Goal: Communication & Community: Answer question/provide support

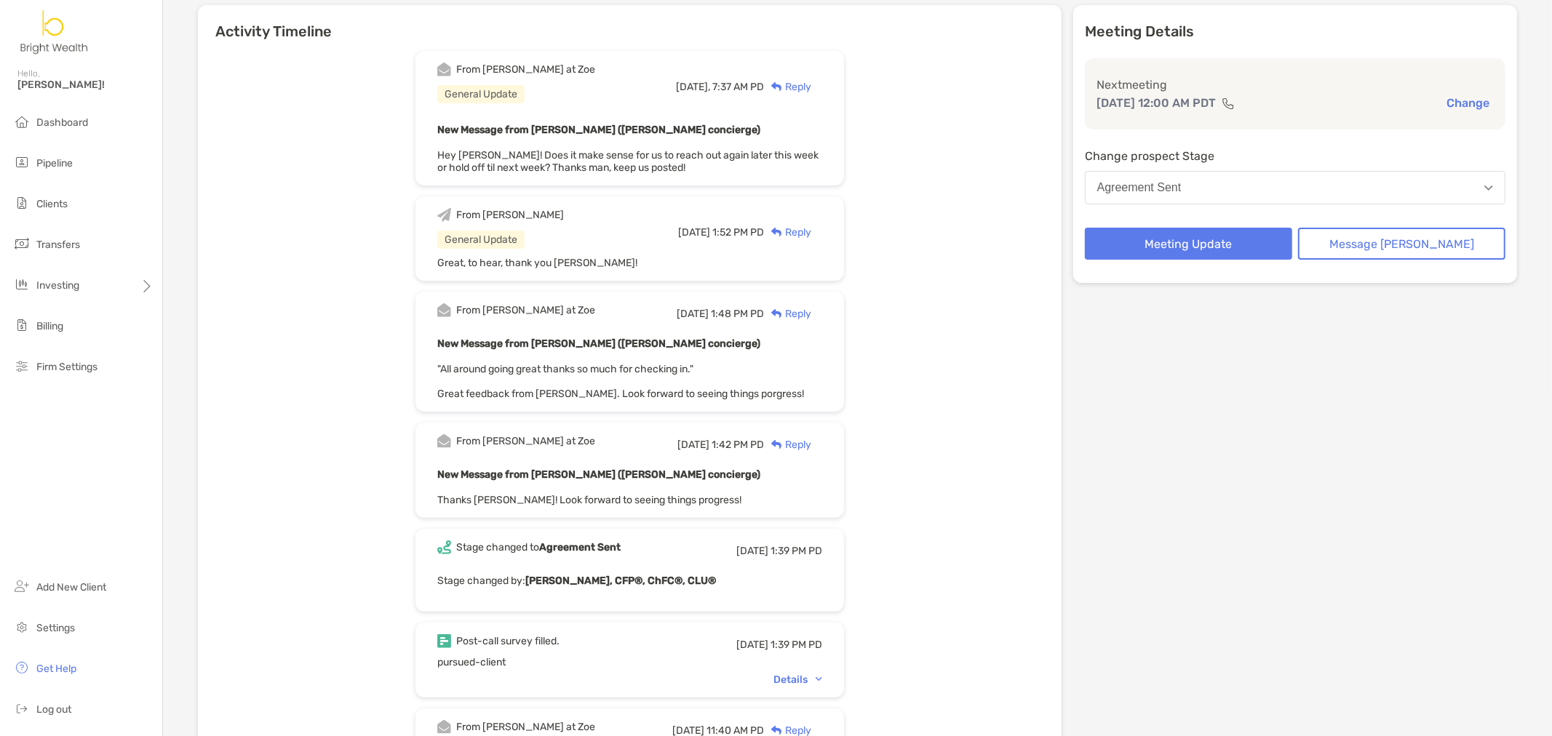
scroll to position [162, 0]
click at [816, 530] on div "Details" at bounding box center [797, 678] width 49 height 12
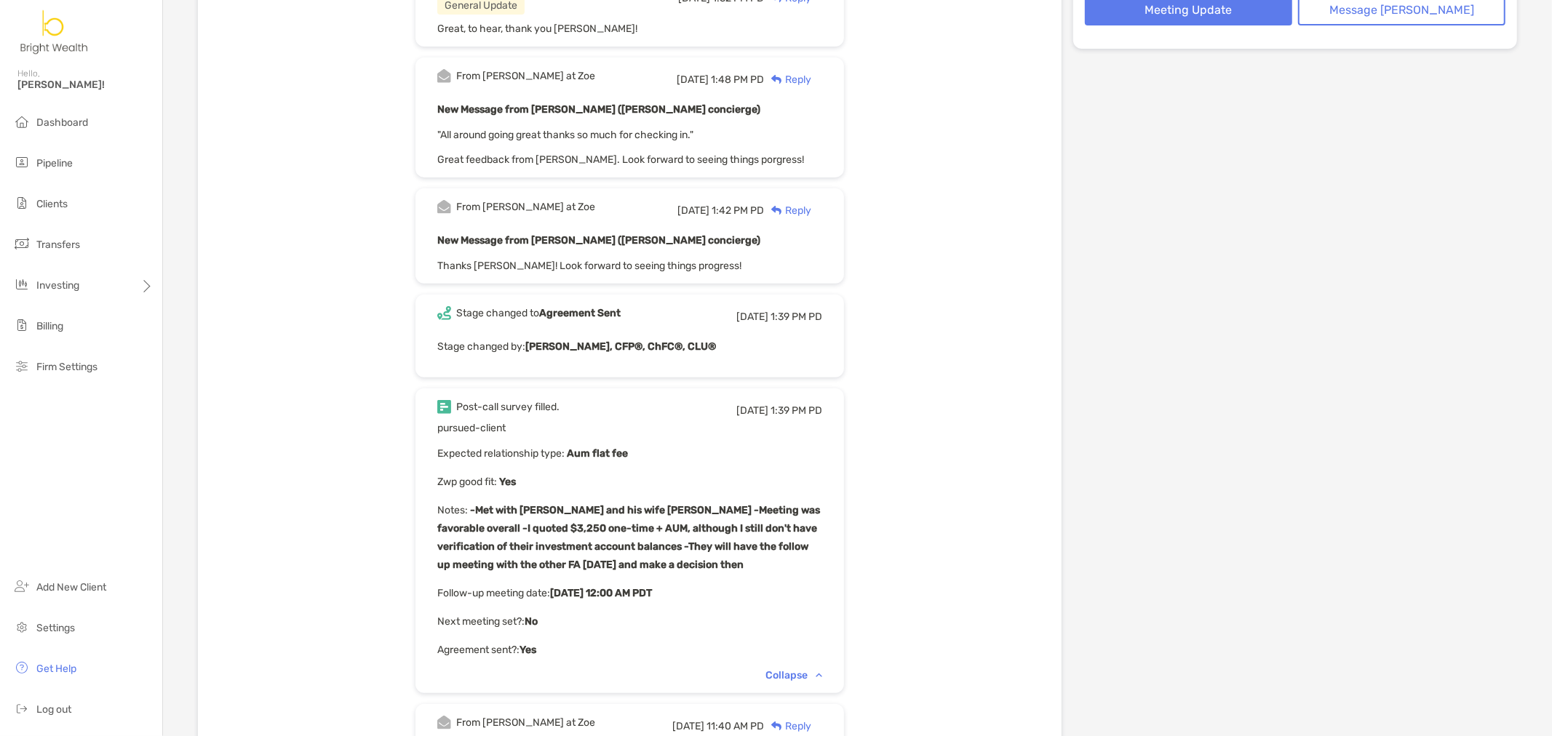
scroll to position [404, 0]
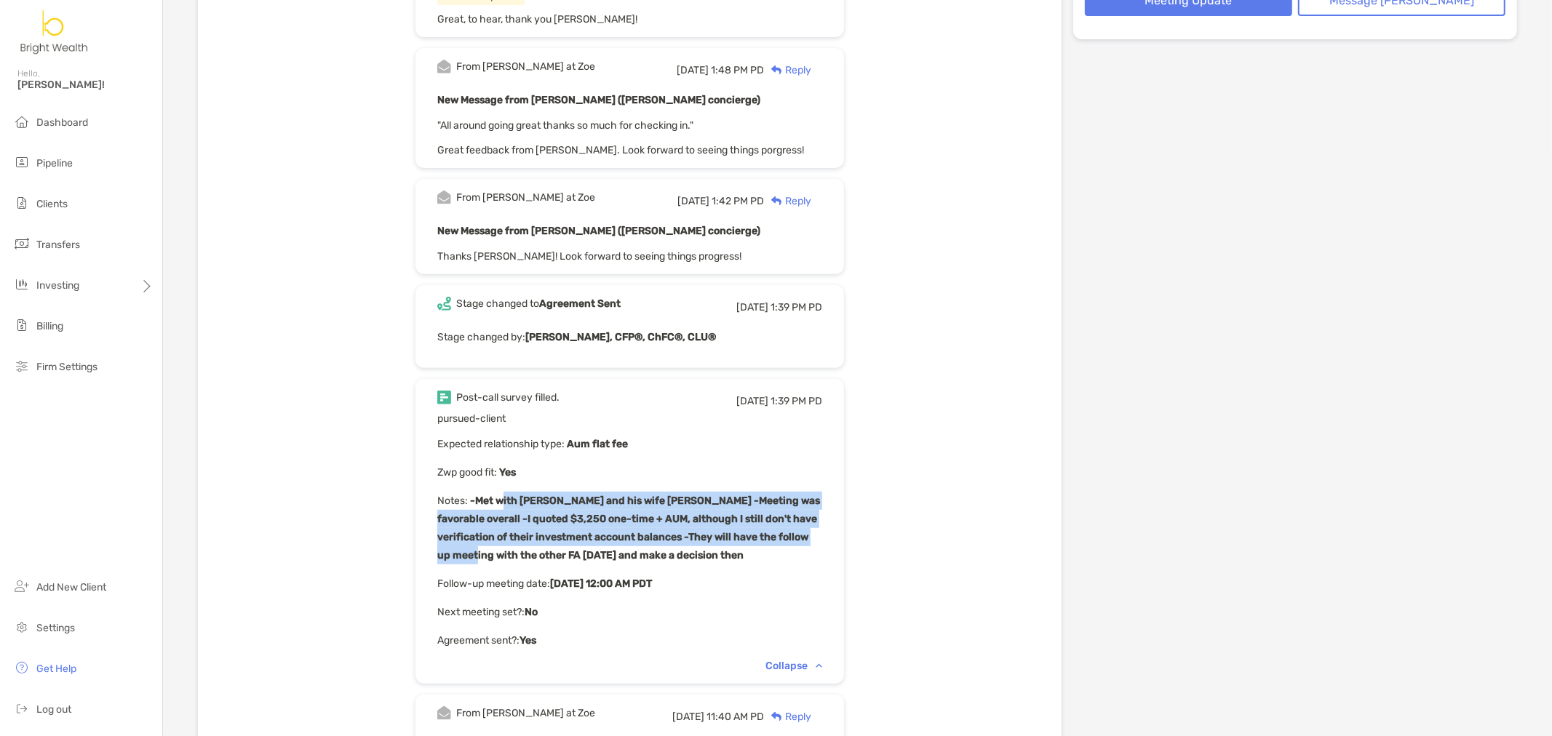
drag, startPoint x: 524, startPoint y: 493, endPoint x: 831, endPoint y: 532, distance: 309.6
click at [822, 530] on p "Notes : -Met with Ronjay and his wife Courtney -Meeting was favorable overall -…" at bounding box center [629, 528] width 385 height 73
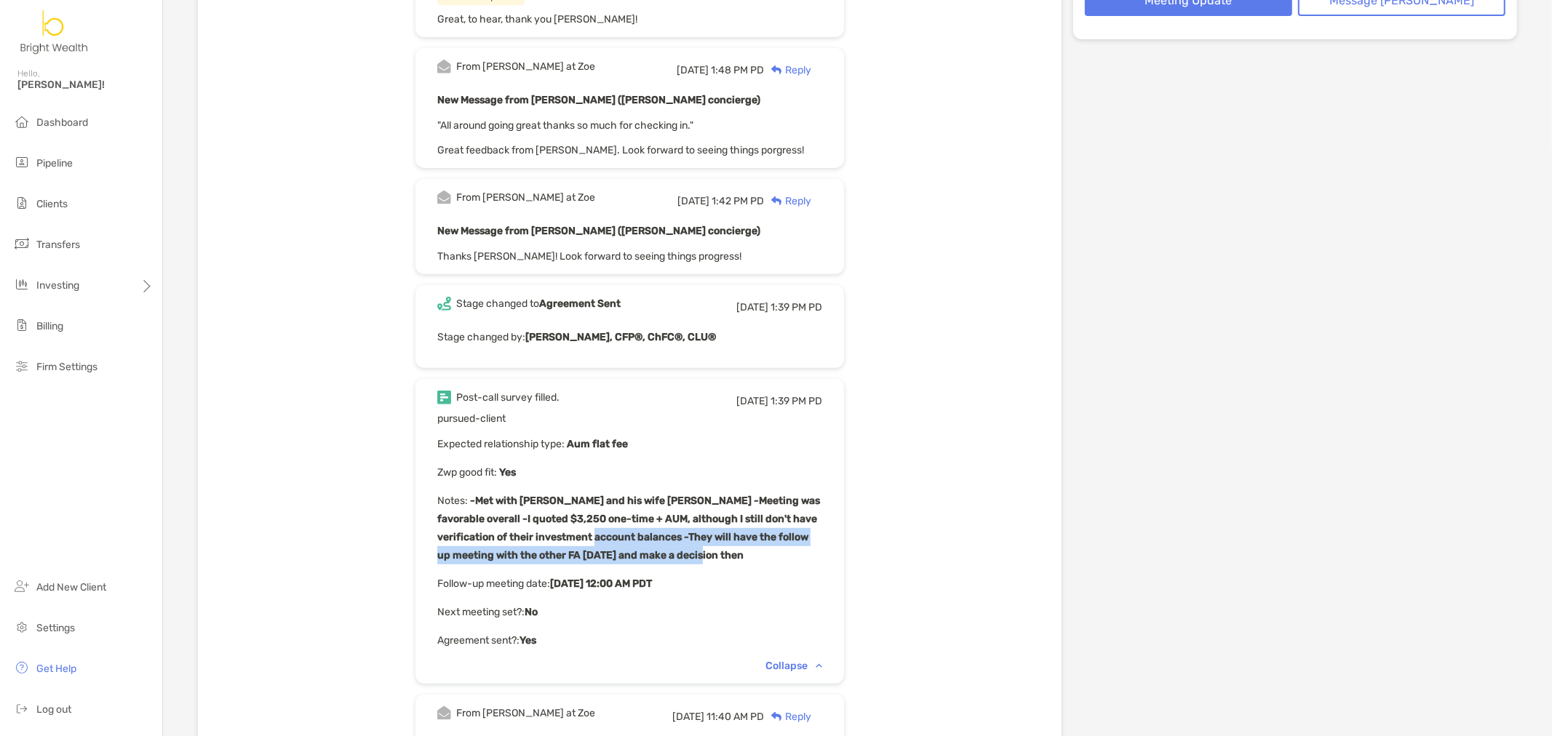
drag, startPoint x: 685, startPoint y: 556, endPoint x: 576, endPoint y: 534, distance: 110.6
click at [576, 530] on p "Notes : -Met with Ronjay and his wife Courtney -Meeting was favorable overall -…" at bounding box center [629, 528] width 385 height 73
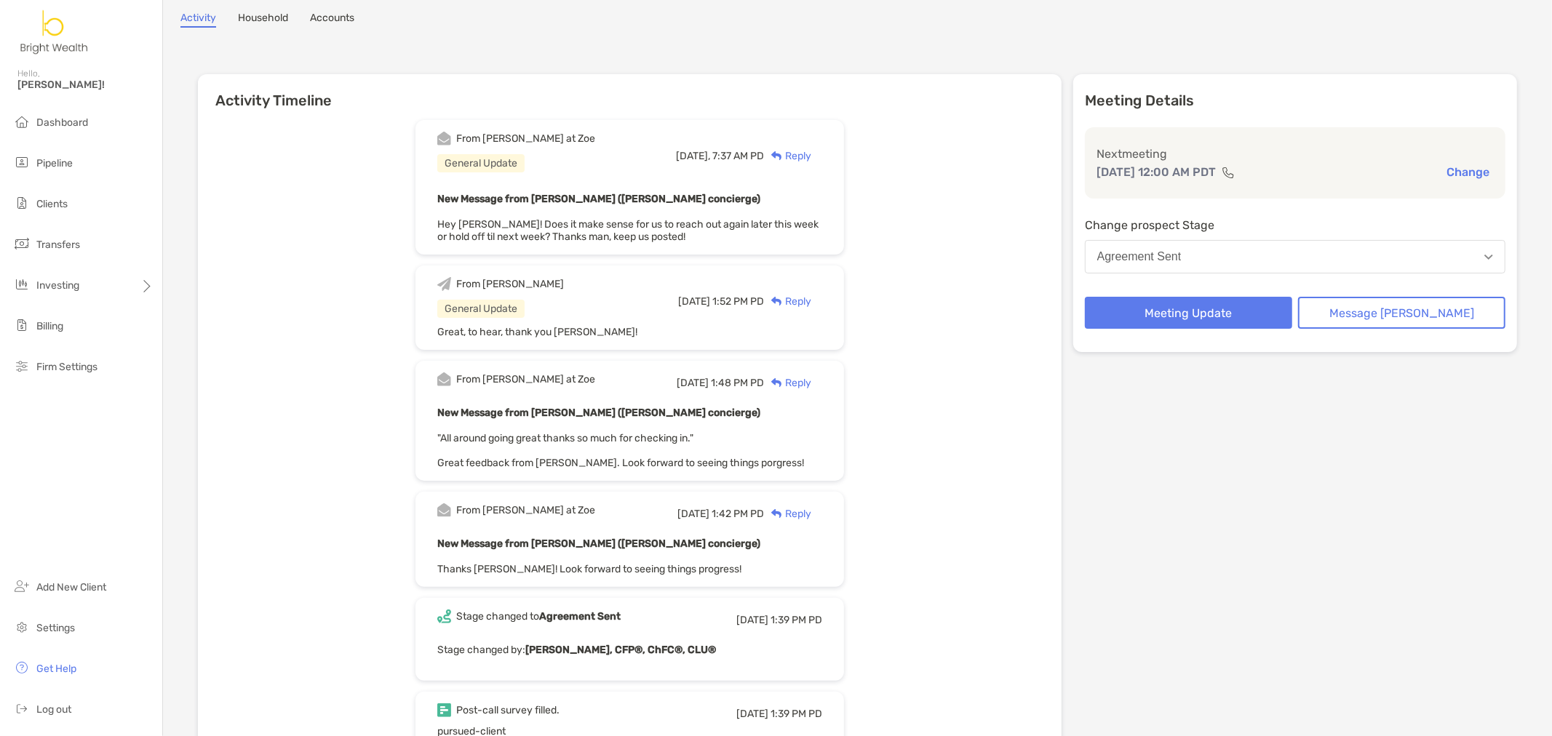
scroll to position [0, 0]
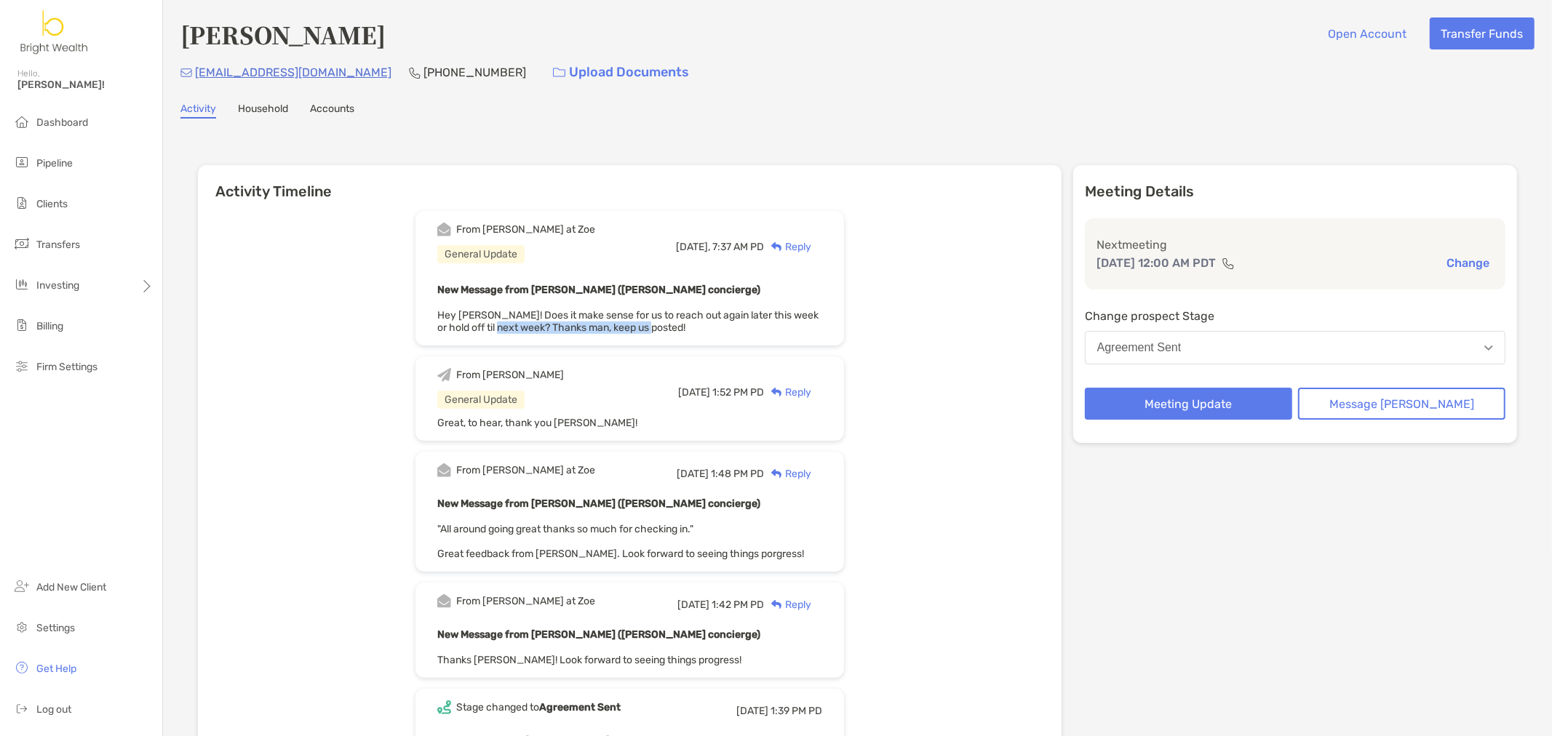
drag, startPoint x: 525, startPoint y: 322, endPoint x: 787, endPoint y: 327, distance: 262.7
click at [787, 327] on div "New Message from Matthew Wiener (Zoe concierge) Hey Henry! Does it make sense f…" at bounding box center [629, 307] width 385 height 53
click at [811, 247] on div "Reply" at bounding box center [787, 246] width 47 height 15
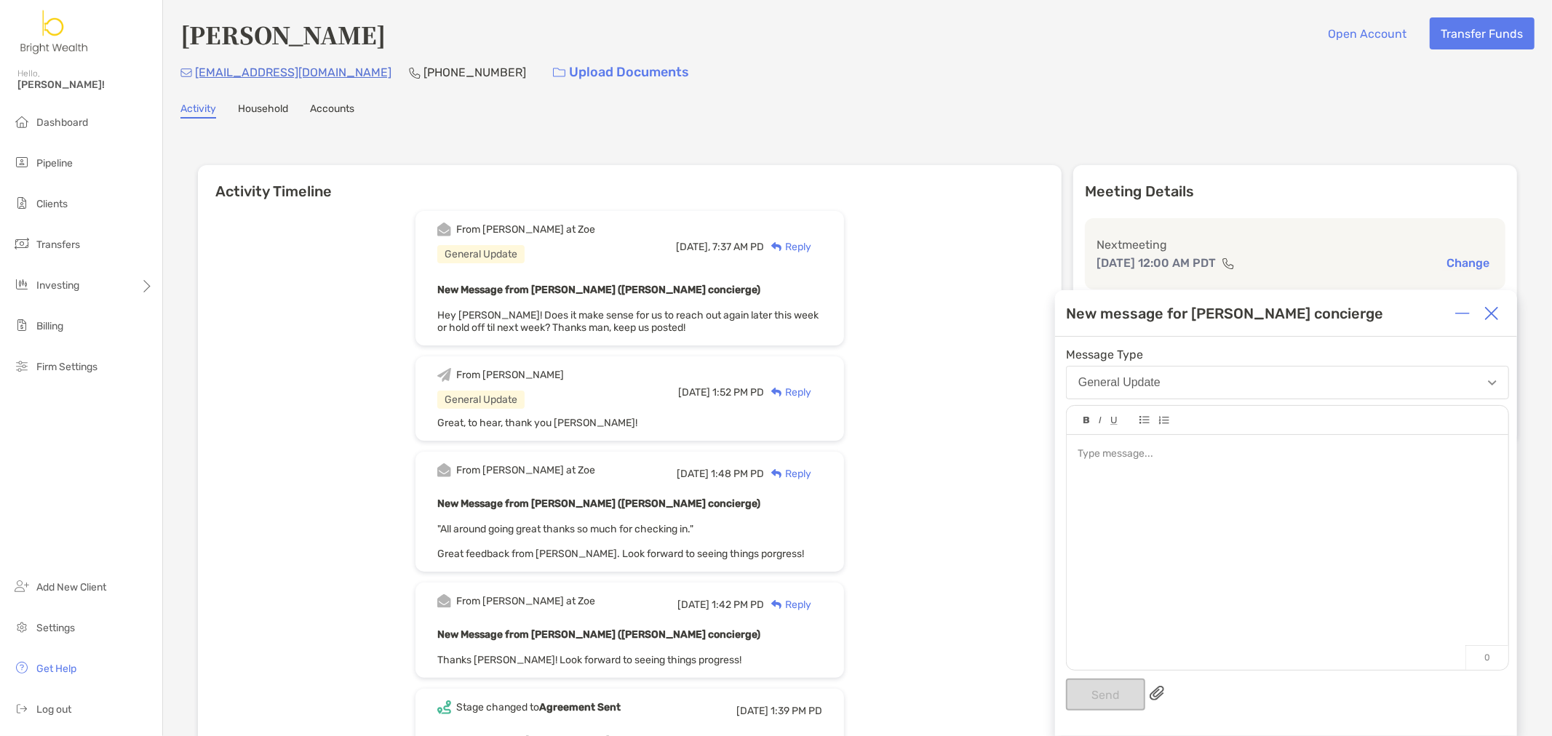
click at [1117, 530] on div at bounding box center [1288, 545] width 442 height 220
click at [1103, 530] on button "Send" at bounding box center [1105, 695] width 79 height 32
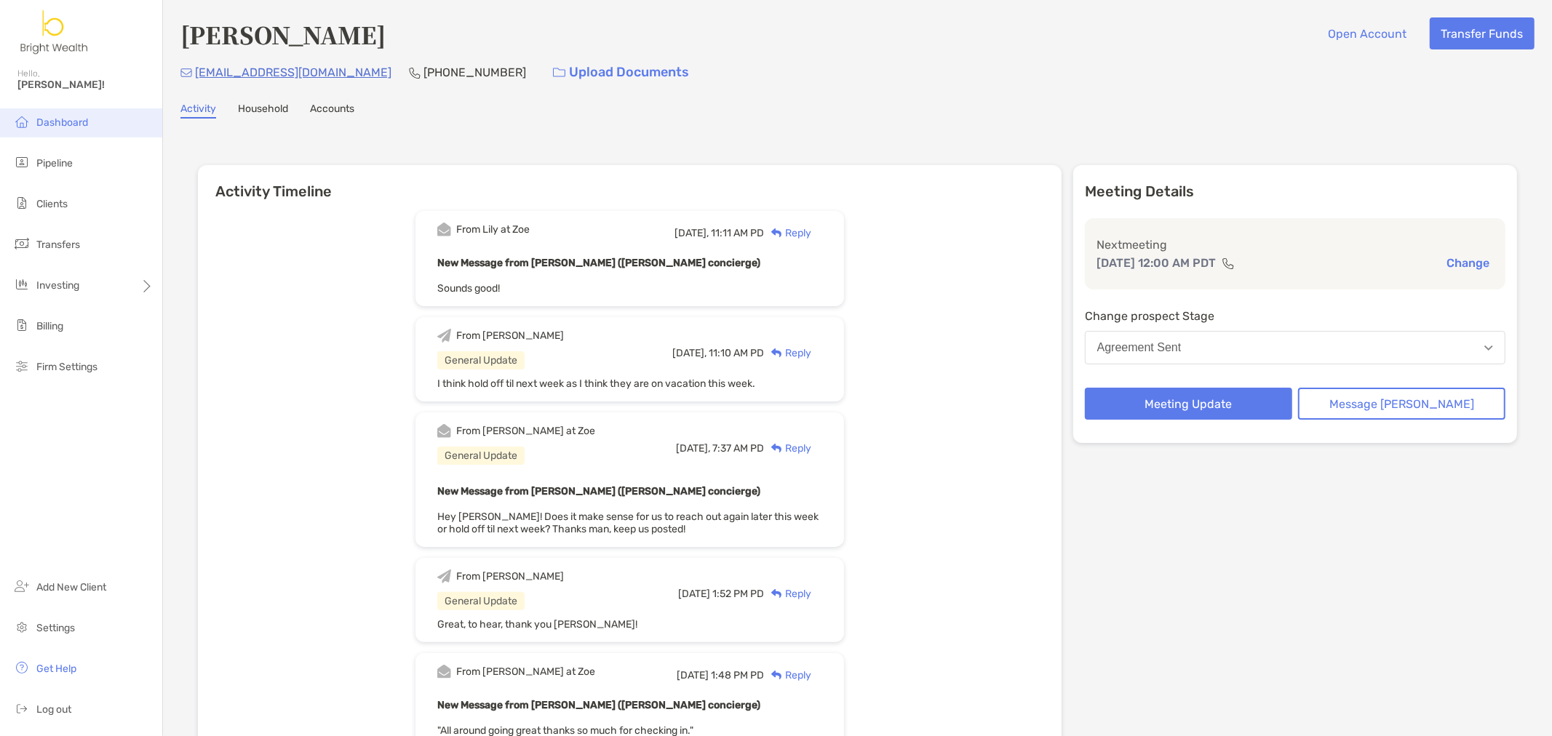
click at [57, 114] on li "Dashboard" at bounding box center [81, 122] width 162 height 29
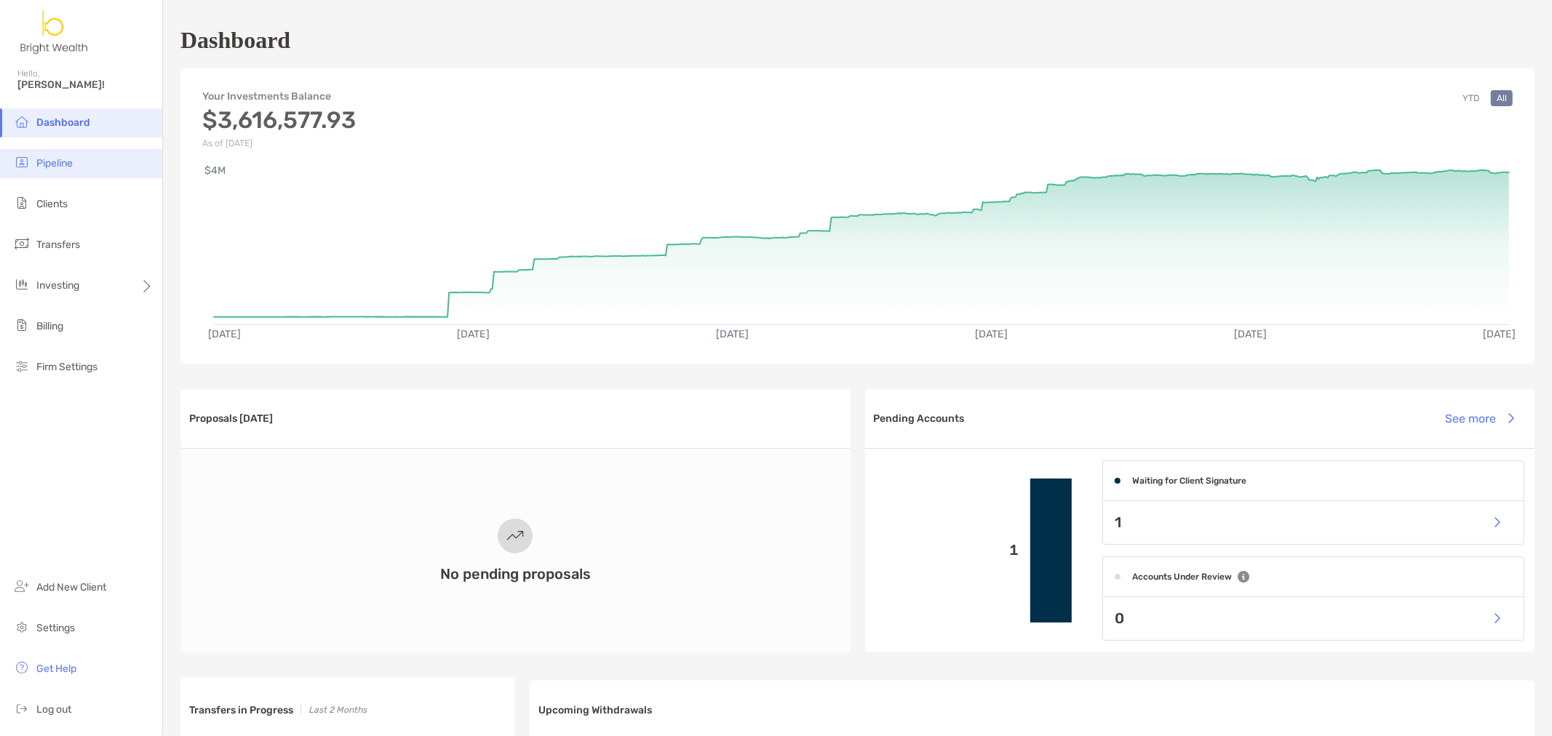
click at [82, 177] on li "Pipeline" at bounding box center [81, 163] width 162 height 29
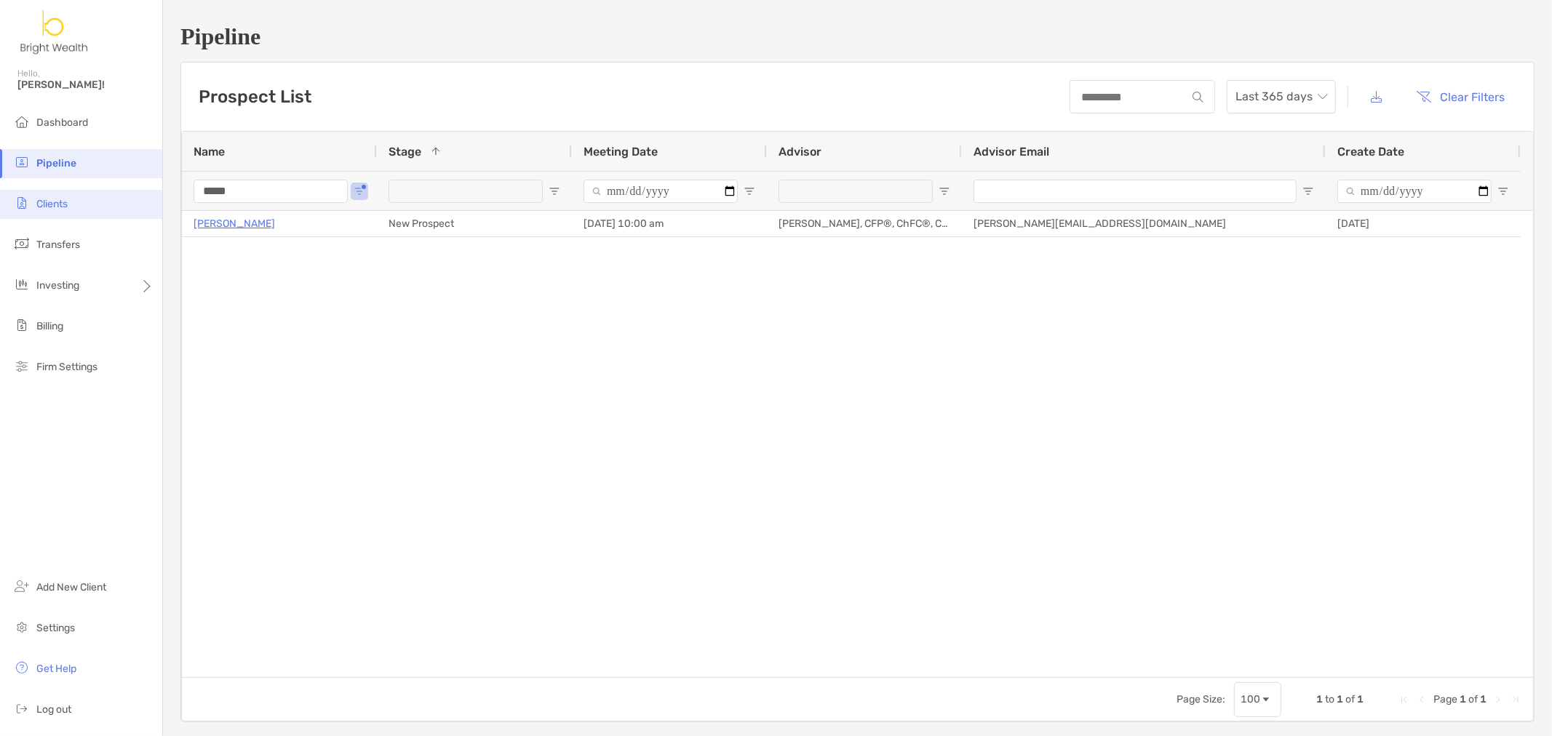
drag, startPoint x: 262, startPoint y: 199, endPoint x: 162, endPoint y: 212, distance: 101.4
click at [163, 212] on div "Pipeline Prospect List Last 365 days Clear Filters 1 to 1 of 1. Page 1 of 1 Nam…" at bounding box center [857, 373] width 1389 height 746
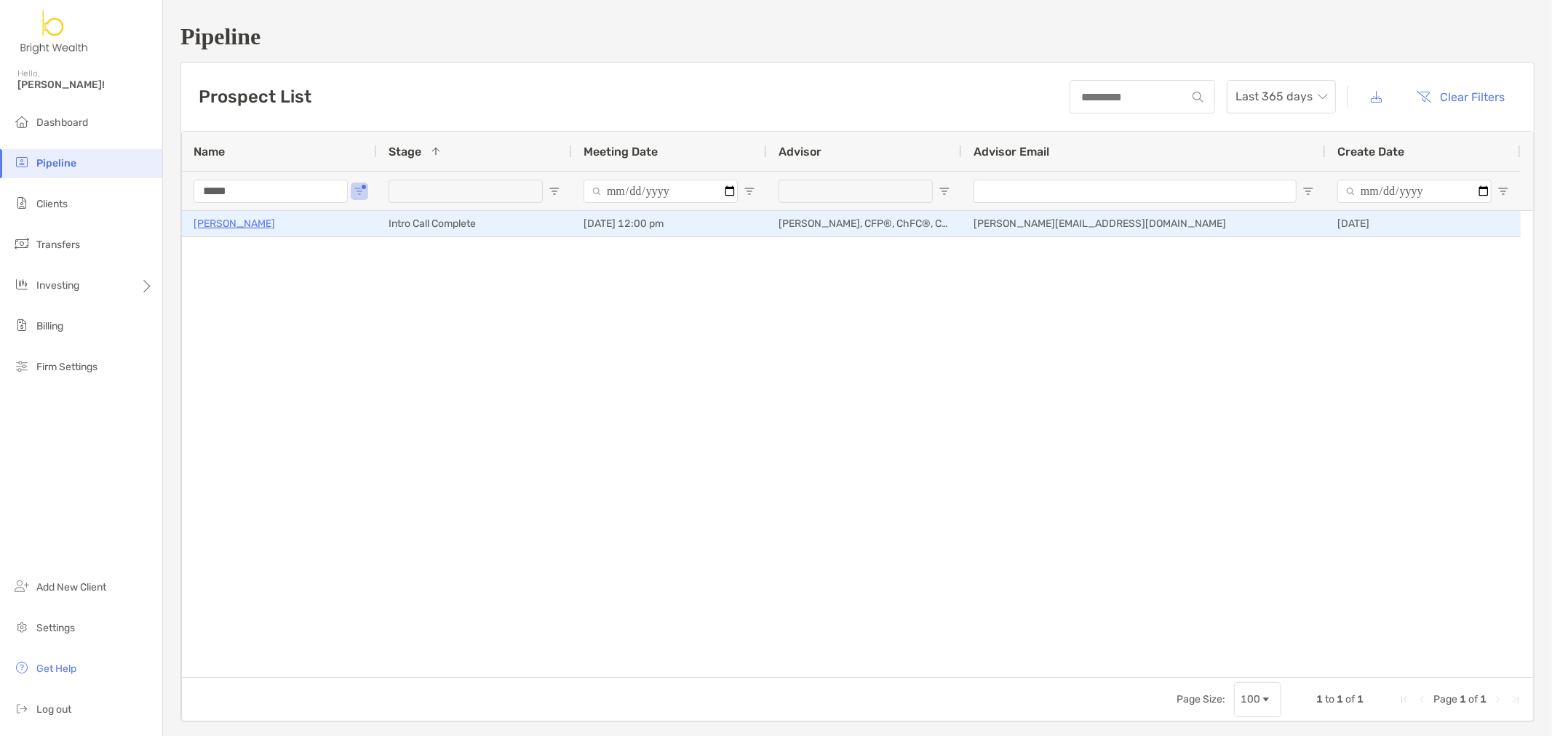
type input "*****"
click at [231, 227] on p "[PERSON_NAME]" at bounding box center [234, 224] width 81 height 18
click at [231, 220] on p "[PERSON_NAME]" at bounding box center [234, 224] width 81 height 18
